Goal: Transaction & Acquisition: Download file/media

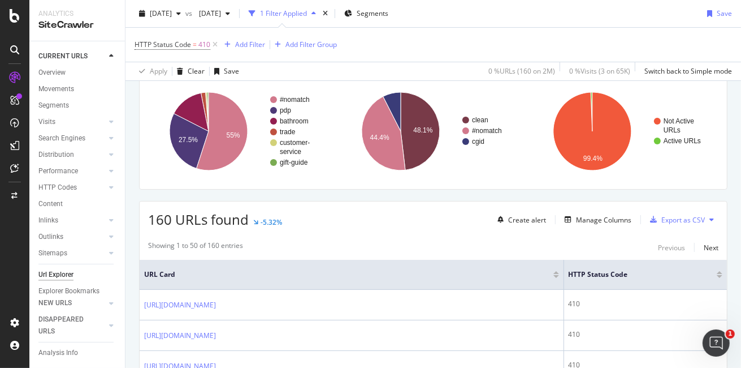
scroll to position [141, 0]
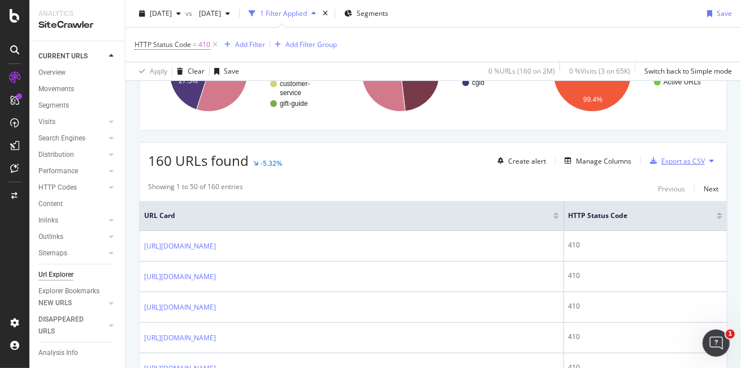
click at [676, 159] on div "Export as CSV" at bounding box center [684, 161] width 44 height 10
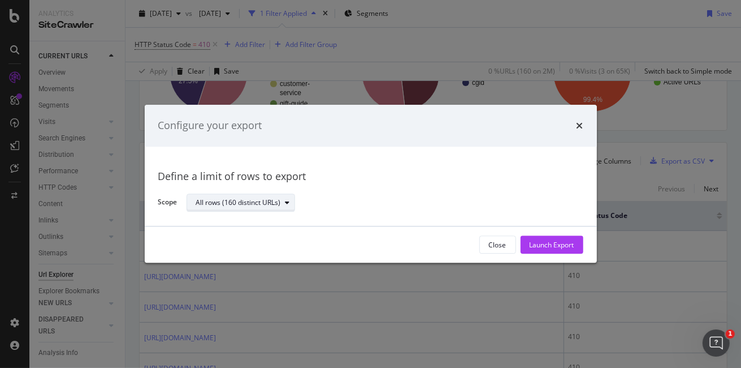
click at [278, 202] on div "All rows (160 distinct URLs)" at bounding box center [238, 202] width 85 height 7
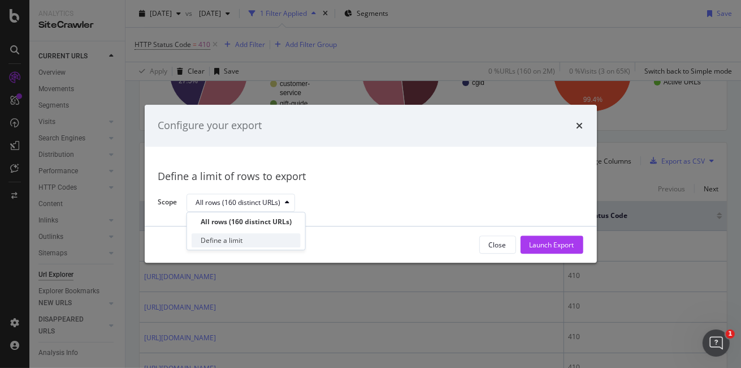
click at [258, 240] on div "Define a limit" at bounding box center [246, 240] width 109 height 14
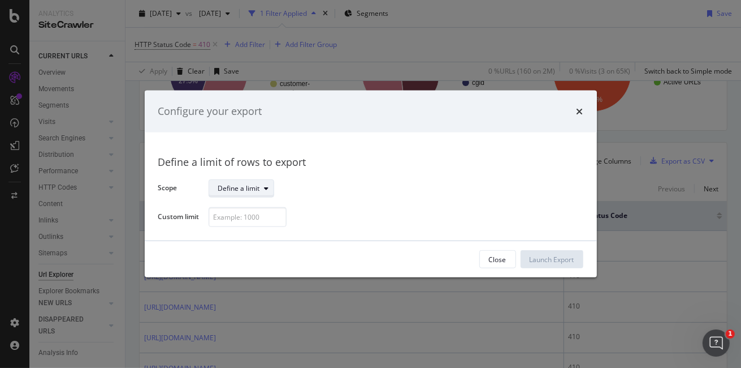
click at [254, 188] on div "Define a limit" at bounding box center [239, 188] width 42 height 7
click at [293, 208] on div "All rows (160 distinct URLs)" at bounding box center [265, 207] width 85 height 10
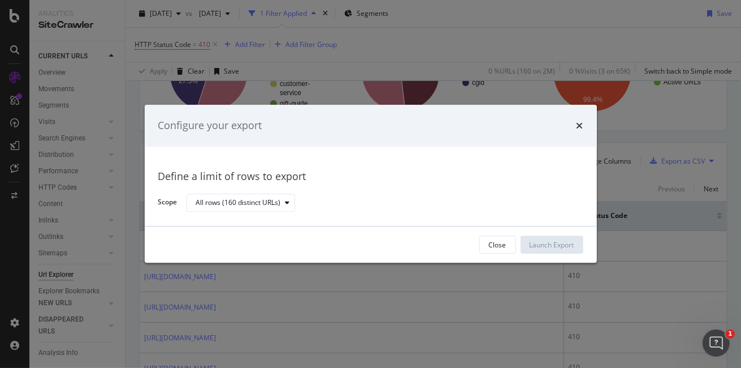
click at [543, 214] on div "Define a limit of rows to export Scope All rows (160 distinct URLs)" at bounding box center [371, 186] width 452 height 80
click at [507, 184] on div "Define a limit of rows to export Scope All rows (160 distinct URLs)" at bounding box center [370, 186] width 425 height 53
click at [167, 201] on label "Scope" at bounding box center [167, 203] width 19 height 12
click at [218, 200] on div "All rows (160 distinct URLs)" at bounding box center [238, 202] width 85 height 7
click at [235, 221] on div "All rows (160 distinct URLs)" at bounding box center [246, 222] width 91 height 10
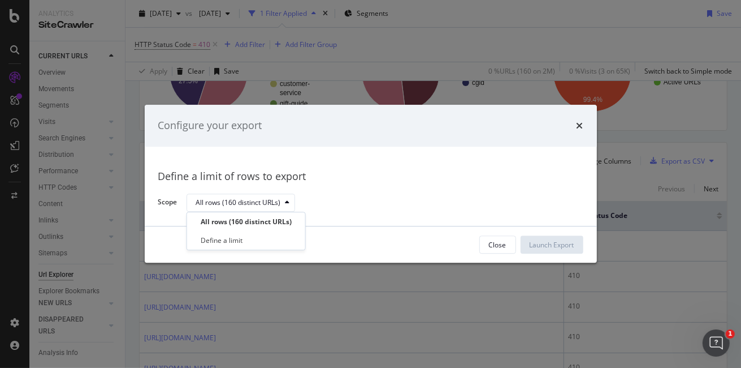
click at [431, 204] on div "All rows (160 distinct URLs)" at bounding box center [381, 203] width 388 height 20
click at [580, 126] on icon "times" at bounding box center [580, 125] width 7 height 9
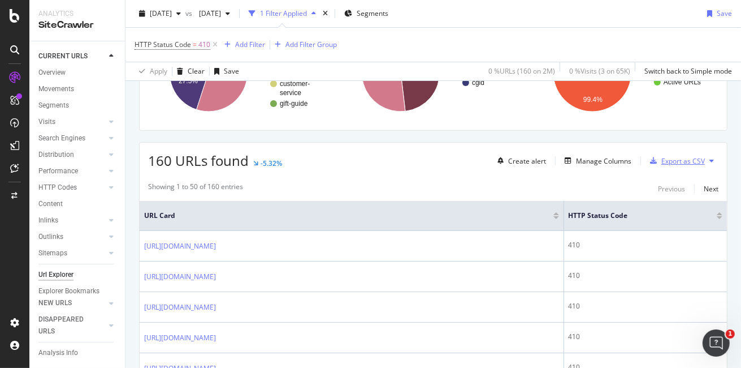
scroll to position [0, 0]
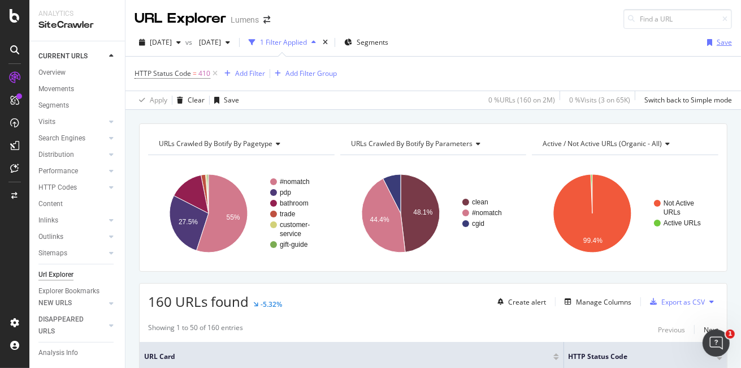
click at [717, 42] on div "Save" at bounding box center [724, 42] width 15 height 10
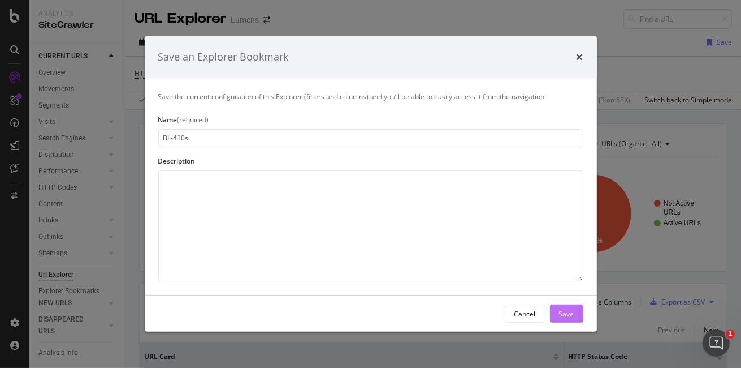
type input "BL-410s"
drag, startPoint x: 566, startPoint y: 313, endPoint x: 562, endPoint y: 308, distance: 6.9
click at [565, 313] on div "Save" at bounding box center [566, 313] width 15 height 10
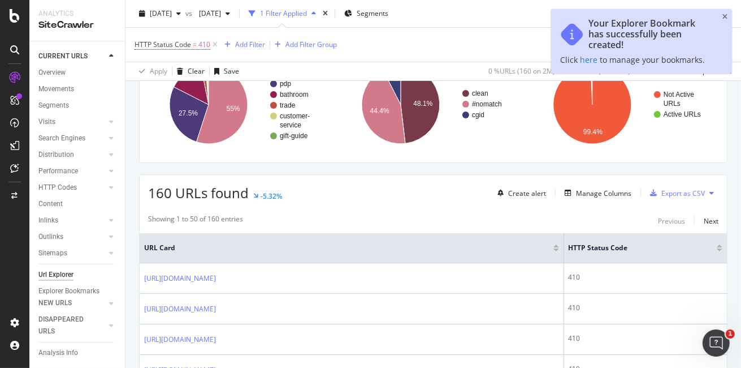
scroll to position [165, 0]
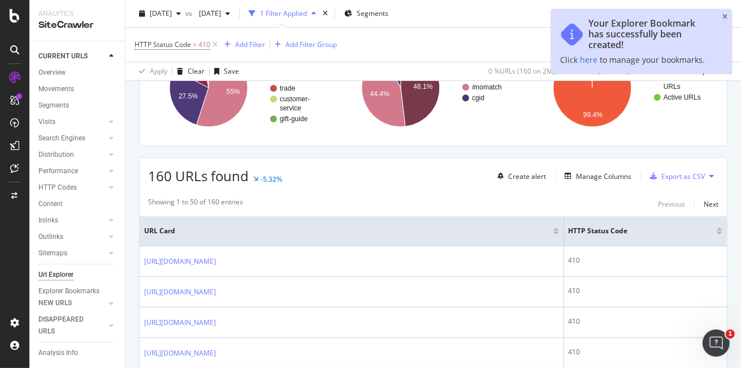
click at [710, 173] on icon at bounding box center [712, 175] width 5 height 7
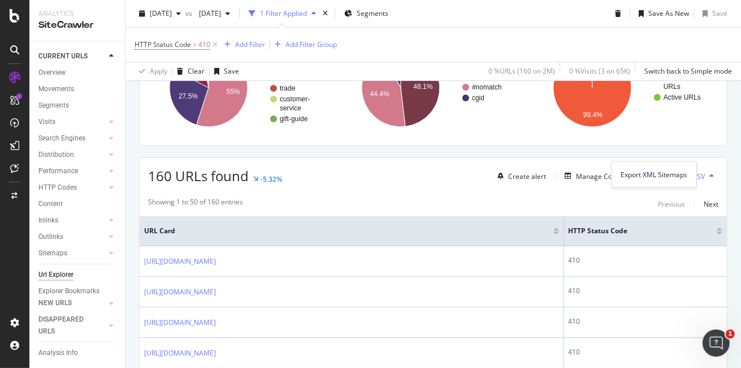
click at [716, 177] on div "160 URLs found -5.32% Create alert Manage Columns Export as CSV" at bounding box center [433, 172] width 587 height 28
click at [650, 175] on icon "button" at bounding box center [653, 175] width 7 height 7
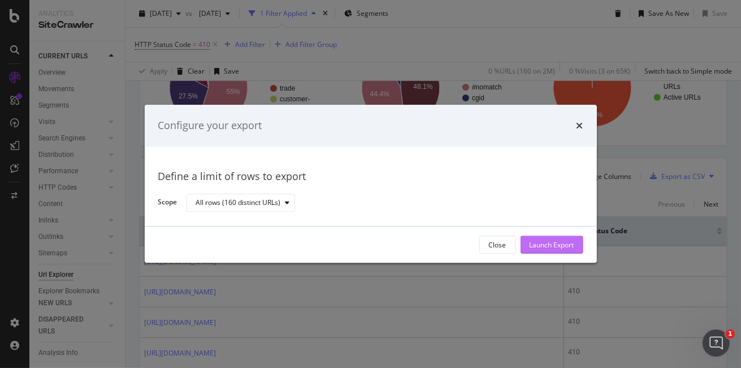
click at [556, 246] on div "Launch Export" at bounding box center [552, 245] width 45 height 10
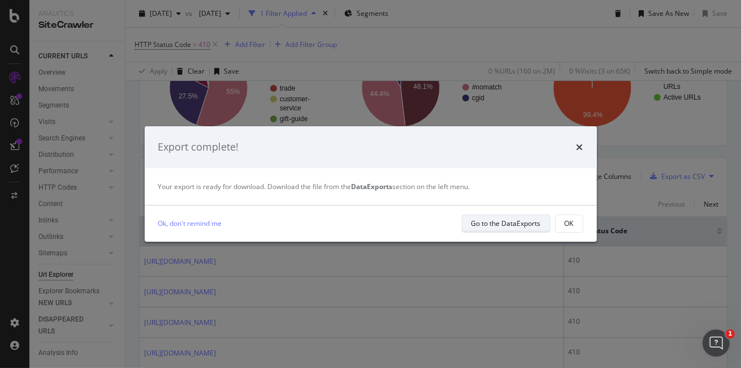
click at [496, 228] on div "Go to the DataExports" at bounding box center [507, 223] width 70 height 16
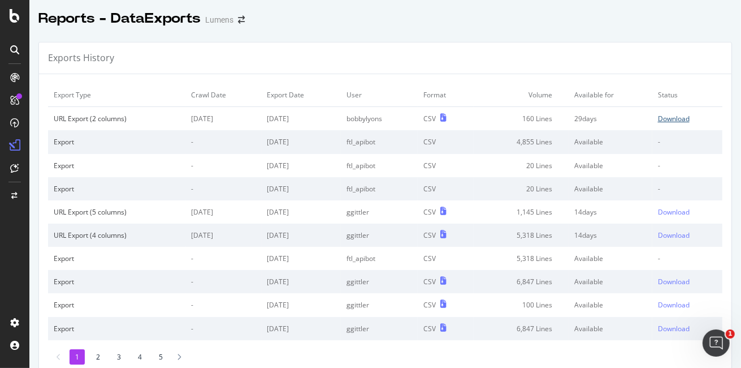
click at [663, 115] on div "Download" at bounding box center [674, 119] width 32 height 10
